Goal: Task Accomplishment & Management: Complete application form

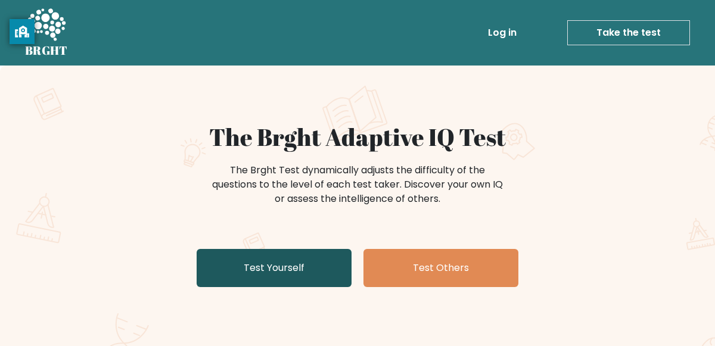
click at [275, 260] on link "Test Yourself" at bounding box center [274, 268] width 155 height 38
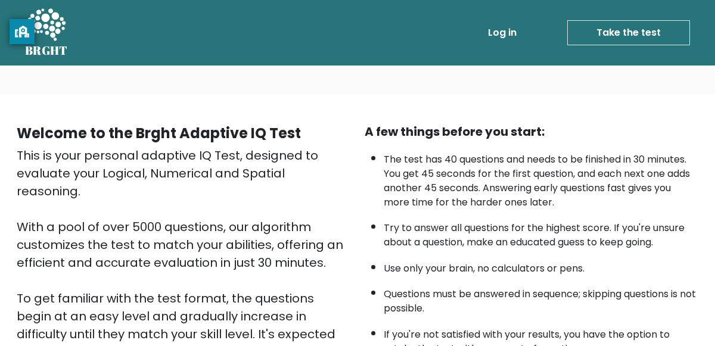
scroll to position [200, 0]
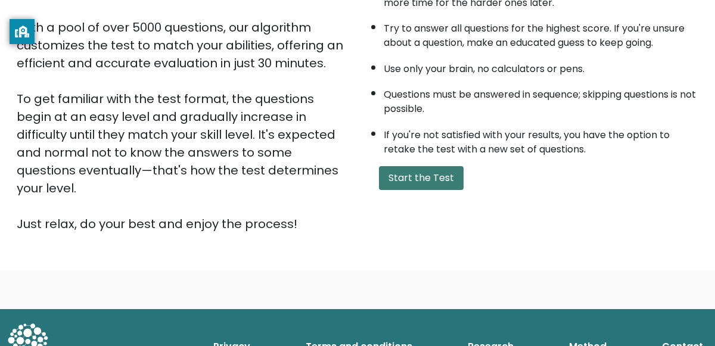
click at [440, 179] on button "Start the Test" at bounding box center [421, 178] width 85 height 24
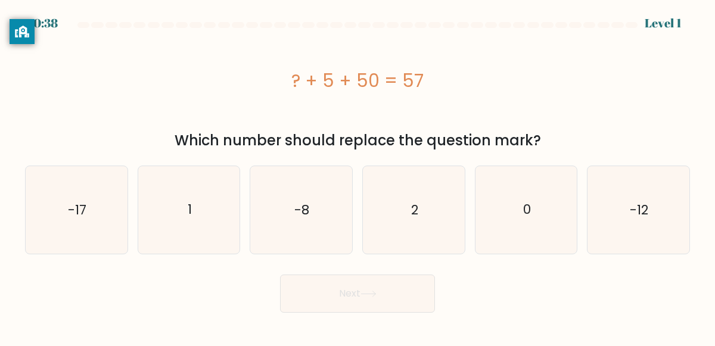
click at [440, 179] on icon "2" at bounding box center [414, 210] width 88 height 88
click at [358, 176] on input "d. 2" at bounding box center [357, 174] width 1 height 3
radio input "true"
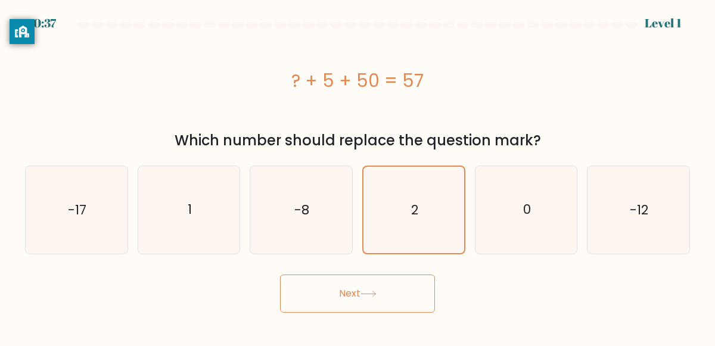
click at [399, 284] on button "Next" at bounding box center [357, 294] width 155 height 38
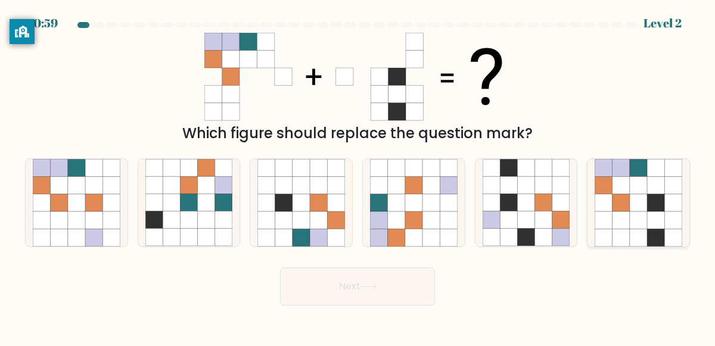
click at [637, 214] on icon at bounding box center [638, 219] width 17 height 17
click at [358, 176] on input "f." at bounding box center [357, 174] width 1 height 3
radio input "true"
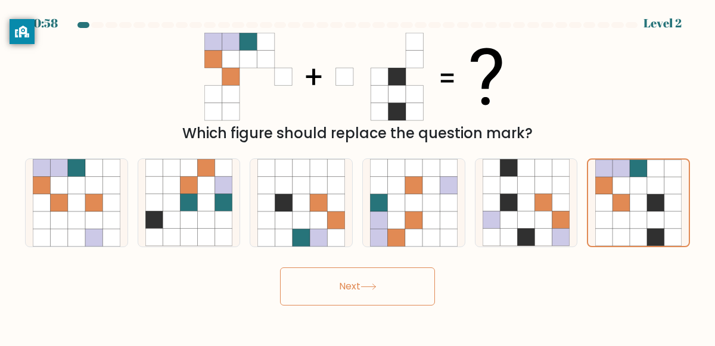
click at [393, 300] on button "Next" at bounding box center [357, 286] width 155 height 38
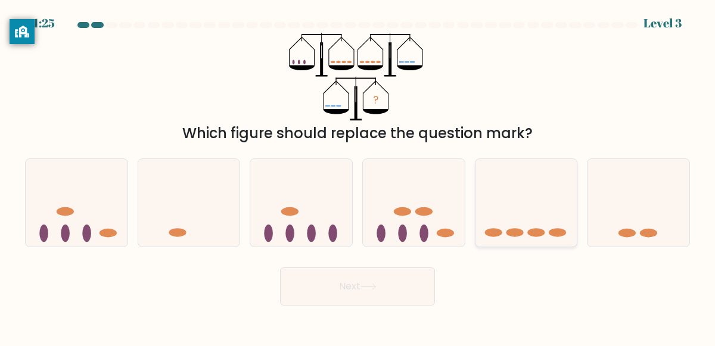
click at [515, 239] on icon at bounding box center [526, 202] width 102 height 84
click at [358, 176] on input "e." at bounding box center [357, 174] width 1 height 3
radio input "true"
click at [398, 276] on button "Next" at bounding box center [357, 286] width 155 height 38
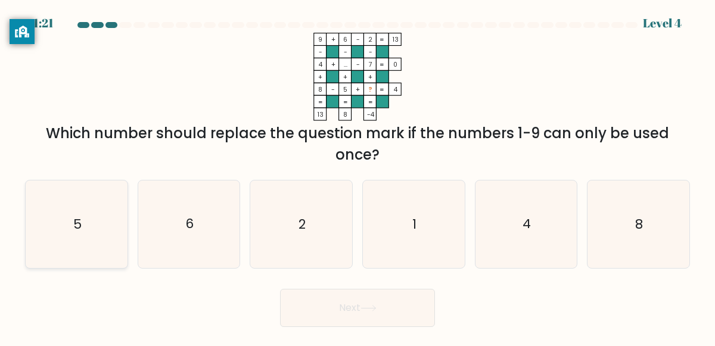
click at [39, 219] on icon "5" at bounding box center [77, 224] width 88 height 88
click at [357, 176] on input "a. 5" at bounding box center [357, 174] width 1 height 3
radio input "true"
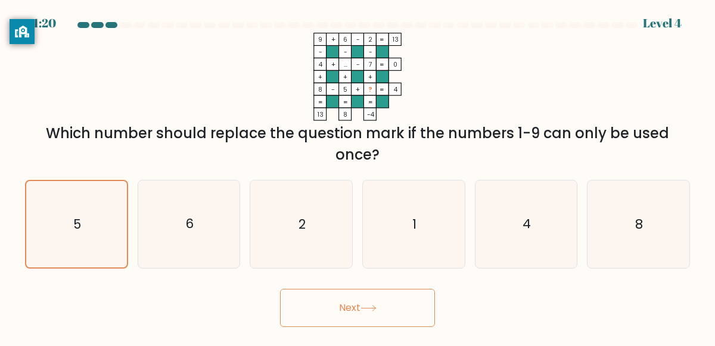
click at [341, 307] on button "Next" at bounding box center [357, 308] width 155 height 38
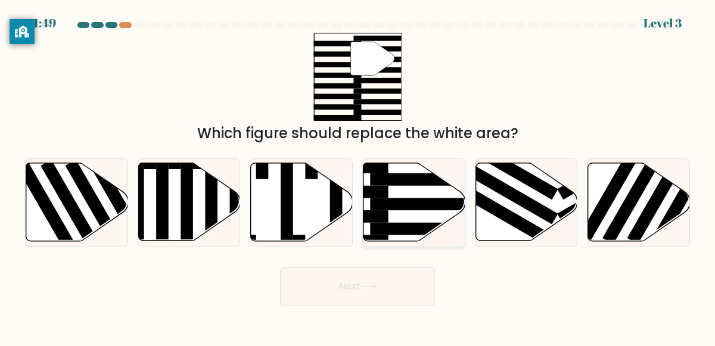
click at [404, 205] on rect at bounding box center [425, 204] width 111 height 13
click at [358, 176] on input "d." at bounding box center [357, 174] width 1 height 3
radio input "true"
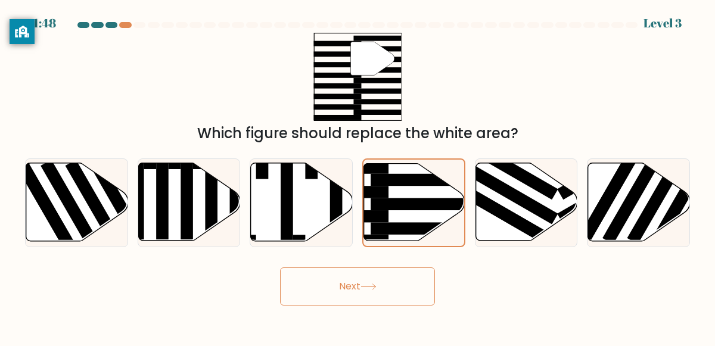
click at [359, 281] on button "Next" at bounding box center [357, 286] width 155 height 38
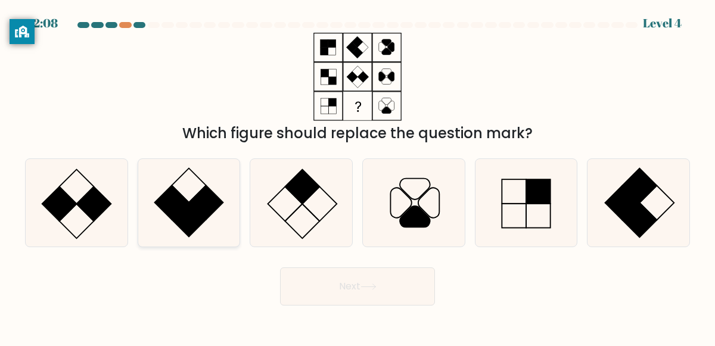
click at [207, 199] on rect at bounding box center [206, 202] width 35 height 35
click at [357, 176] on input "b." at bounding box center [357, 174] width 1 height 3
radio input "true"
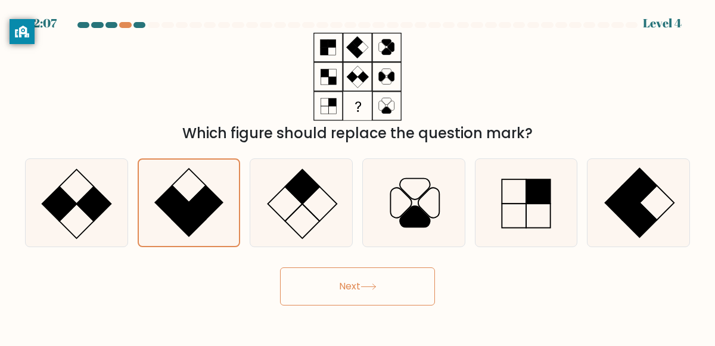
click at [342, 294] on button "Next" at bounding box center [357, 286] width 155 height 38
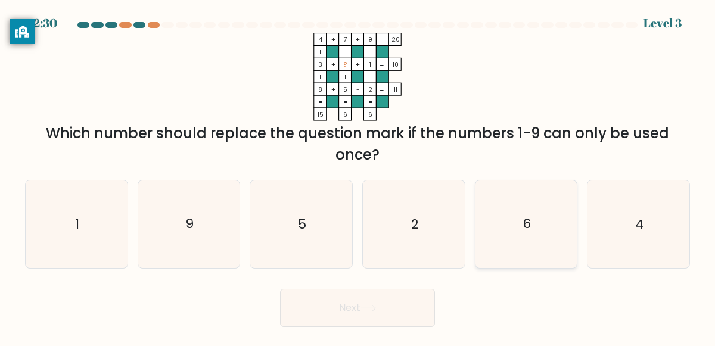
click at [547, 216] on icon "6" at bounding box center [526, 224] width 88 height 88
click at [358, 176] on input "e. 6" at bounding box center [357, 174] width 1 height 3
radio input "true"
click at [382, 309] on button "Next" at bounding box center [357, 308] width 155 height 38
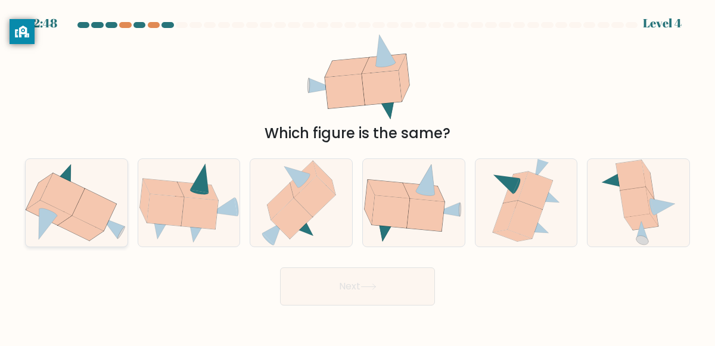
click at [117, 208] on icon at bounding box center [77, 202] width 102 height 85
click at [357, 176] on input "a." at bounding box center [357, 174] width 1 height 3
radio input "true"
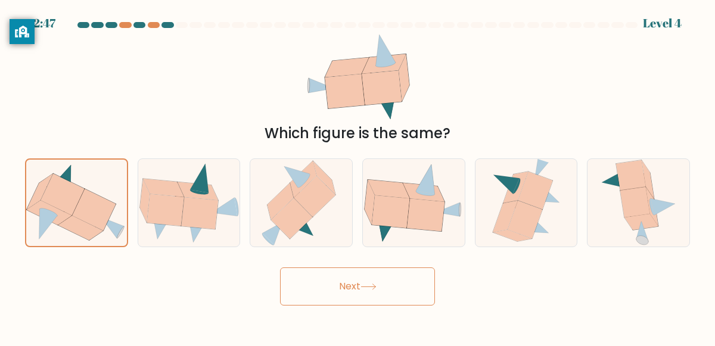
click at [369, 291] on button "Next" at bounding box center [357, 286] width 155 height 38
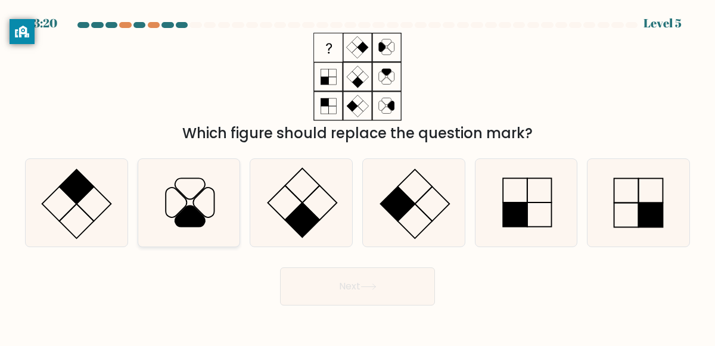
click at [209, 195] on icon at bounding box center [189, 203] width 88 height 88
click at [357, 176] on input "b." at bounding box center [357, 174] width 1 height 3
radio input "true"
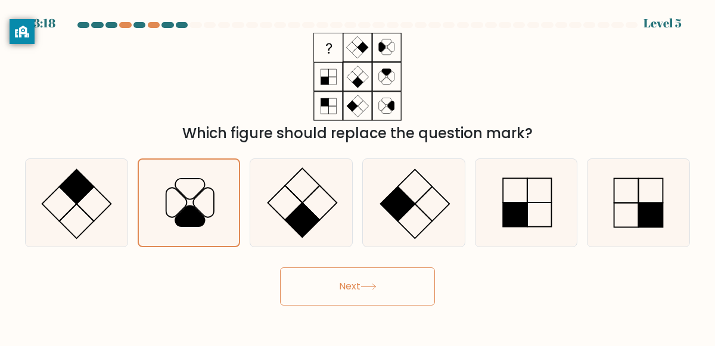
click at [342, 279] on button "Next" at bounding box center [357, 286] width 155 height 38
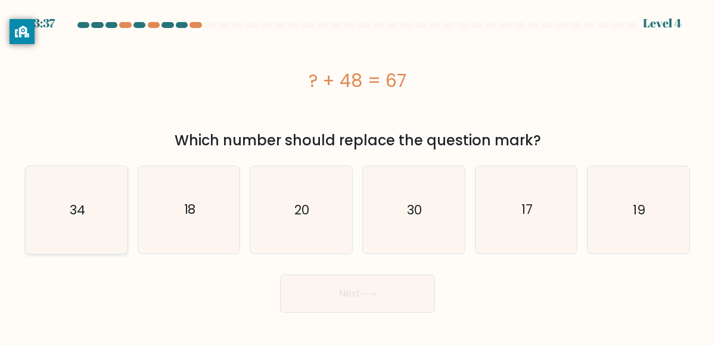
click at [115, 206] on icon "34" at bounding box center [77, 210] width 88 height 88
click at [357, 176] on input "a. 34" at bounding box center [357, 174] width 1 height 3
radio input "true"
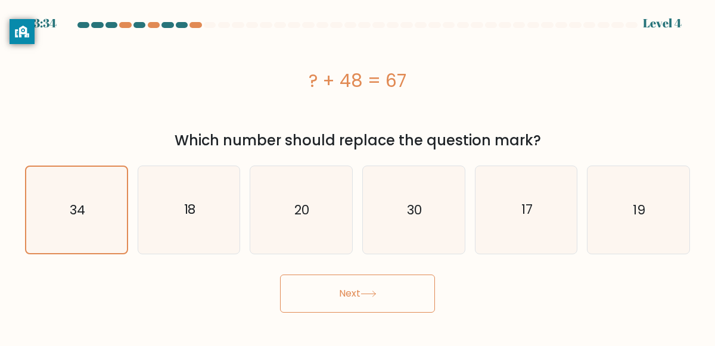
click at [298, 297] on button "Next" at bounding box center [357, 294] width 155 height 38
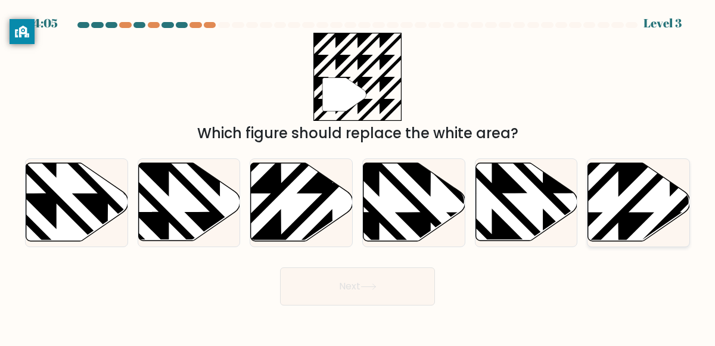
click at [637, 192] on icon at bounding box center [639, 202] width 102 height 78
click at [358, 176] on input "f." at bounding box center [357, 174] width 1 height 3
radio input "true"
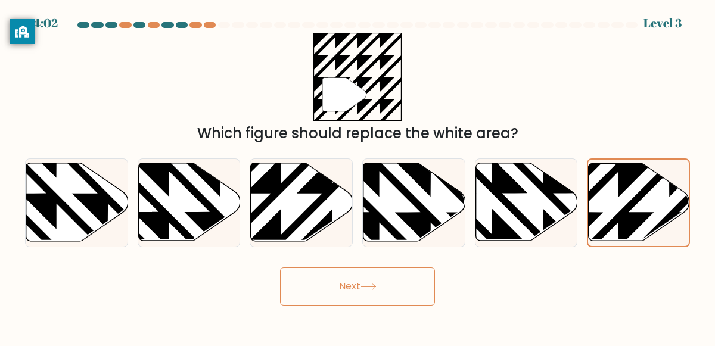
click at [385, 286] on button "Next" at bounding box center [357, 286] width 155 height 38
